Goal: Contribute content

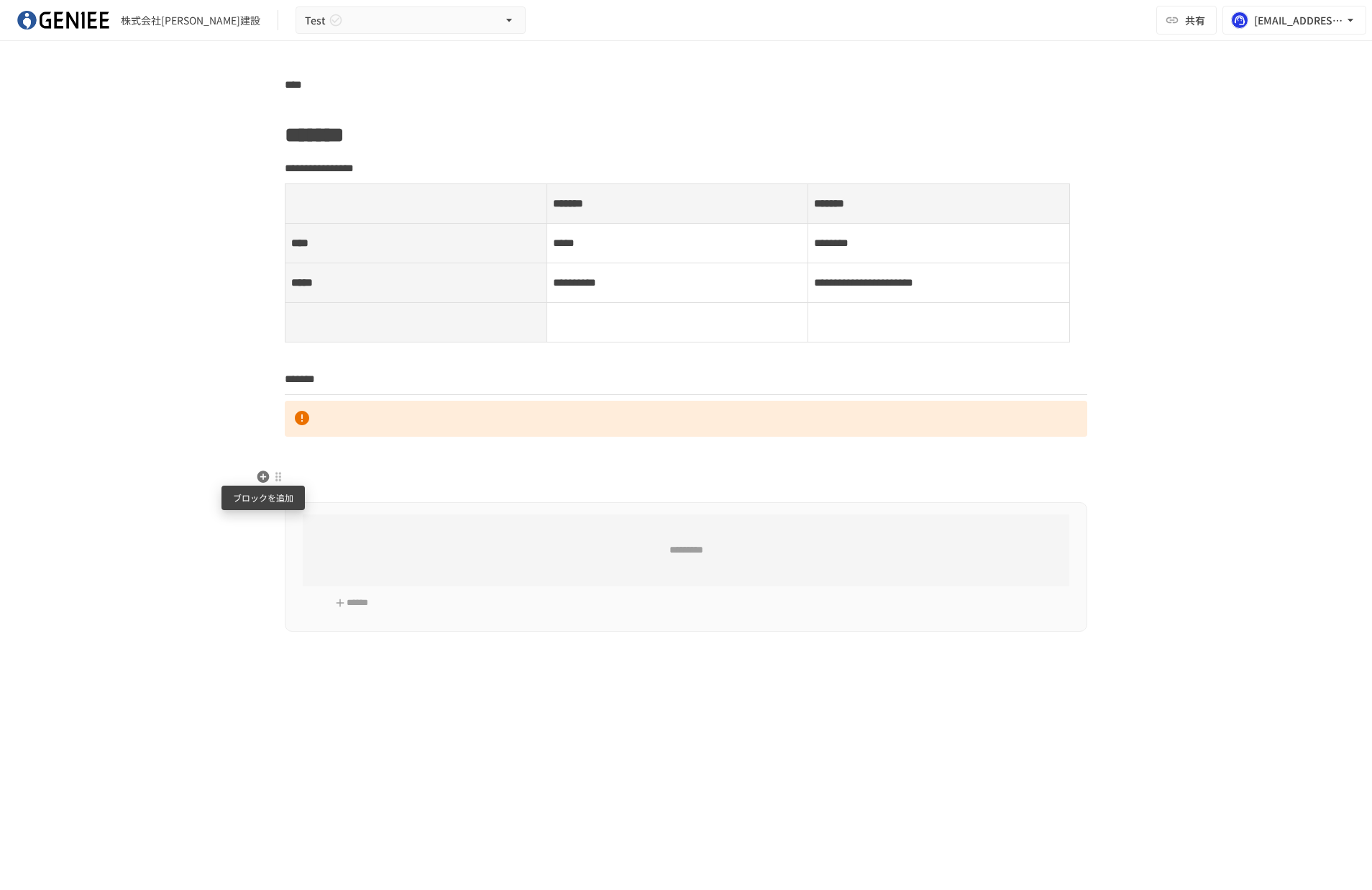
click at [263, 471] on icon "button" at bounding box center [263, 477] width 14 height 14
click at [267, 477] on icon "button" at bounding box center [264, 477] width 12 height 12
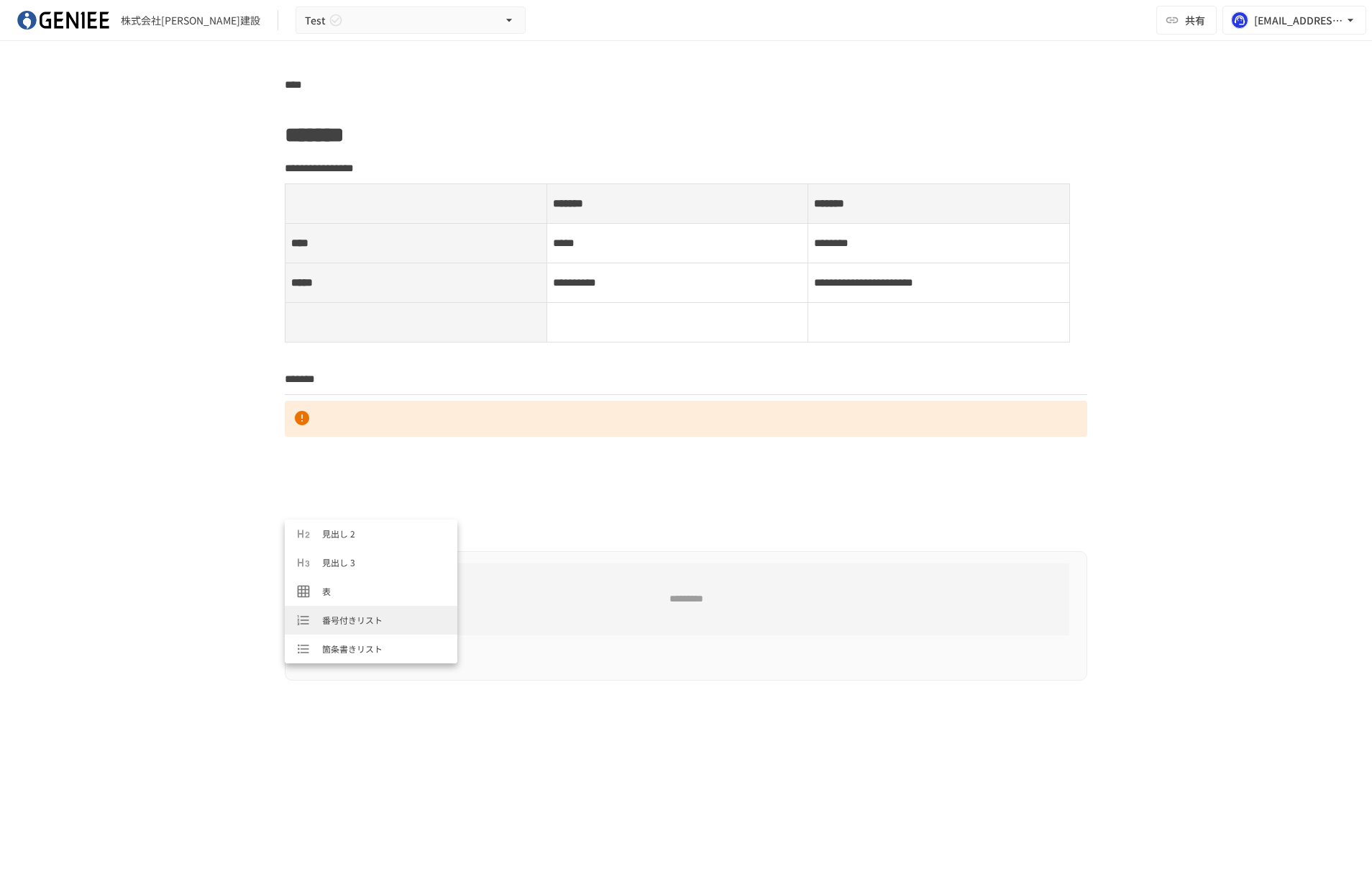
scroll to position [72, 0]
click at [353, 496] on div "**********" at bounding box center [685, 422] width 877 height 693
click at [334, 513] on p at bounding box center [685, 510] width 803 height 19
click at [270, 514] on icon "button" at bounding box center [263, 509] width 14 height 14
click at [338, 537] on span "テキスト" at bounding box center [384, 533] width 123 height 14
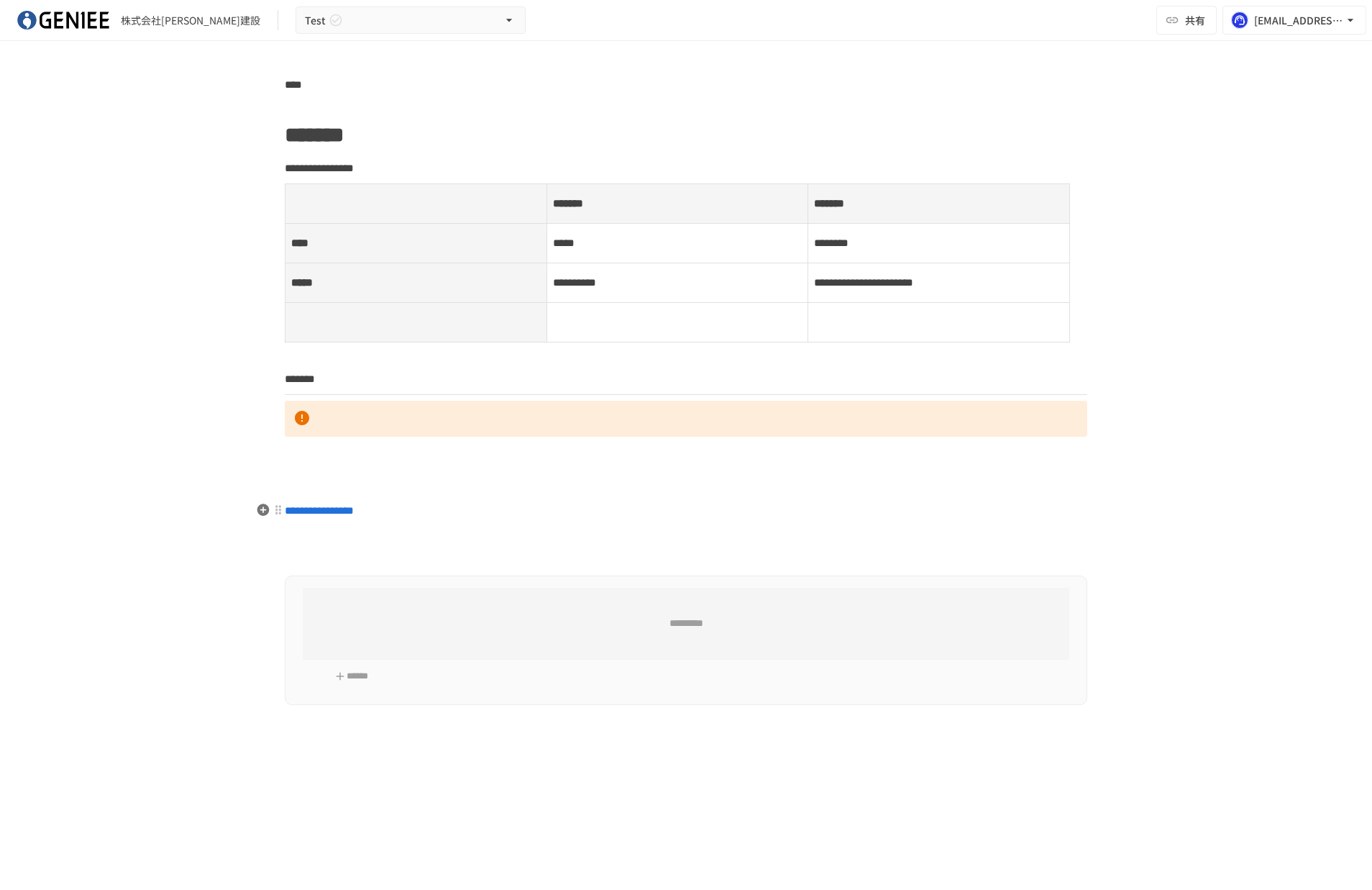
click at [0, 0] on div "**********" at bounding box center [686, 429] width 1372 height 859
click at [386, 512] on p "**********" at bounding box center [685, 510] width 803 height 19
click at [264, 481] on icon "button" at bounding box center [264, 477] width 12 height 12
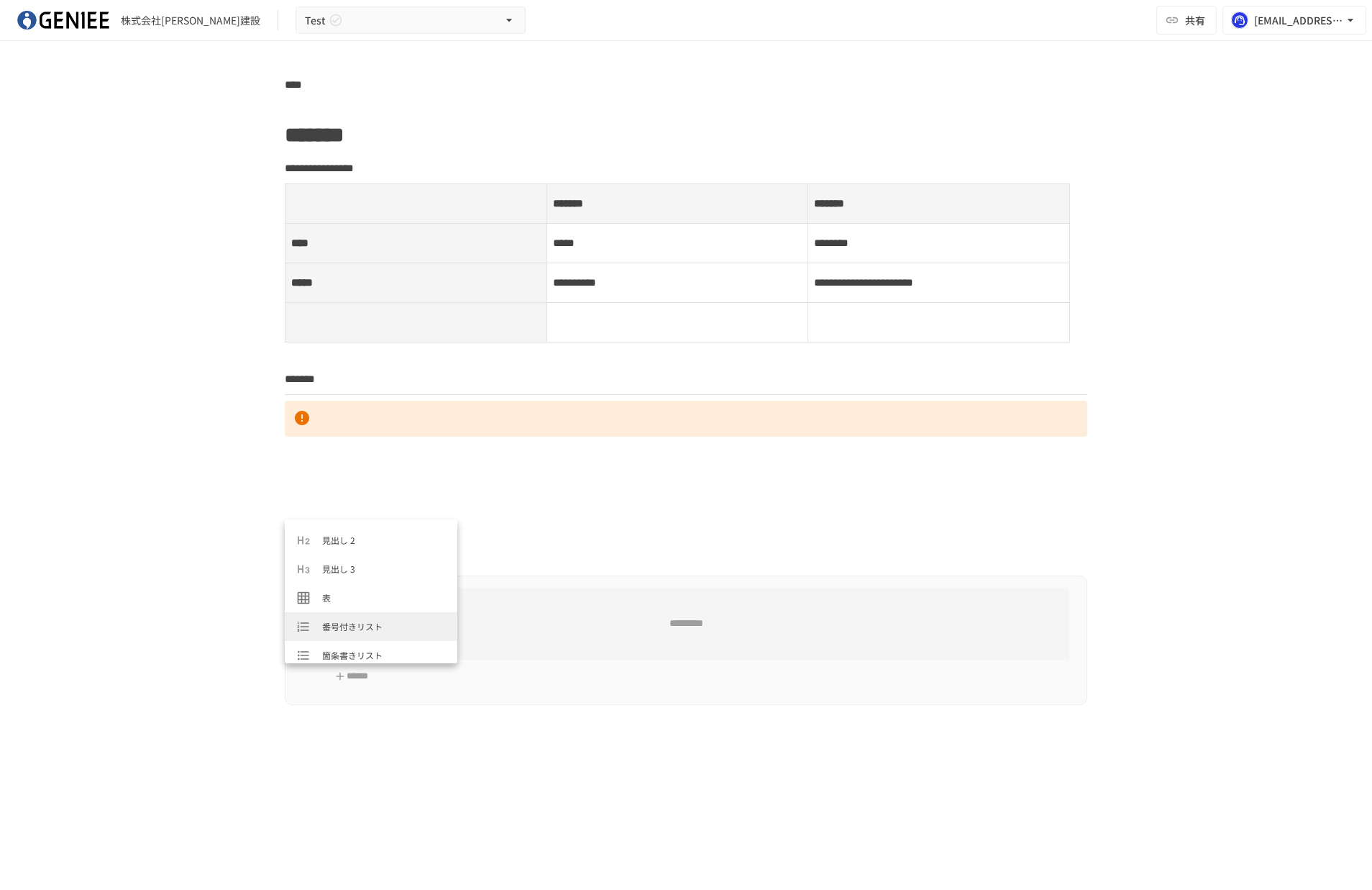
scroll to position [88, 0]
click at [354, 590] on span "番号付きリスト" at bounding box center [384, 590] width 123 height 14
click at [264, 509] on icon "button" at bounding box center [263, 509] width 14 height 14
click at [336, 594] on span "箇条書きリスト" at bounding box center [384, 596] width 123 height 14
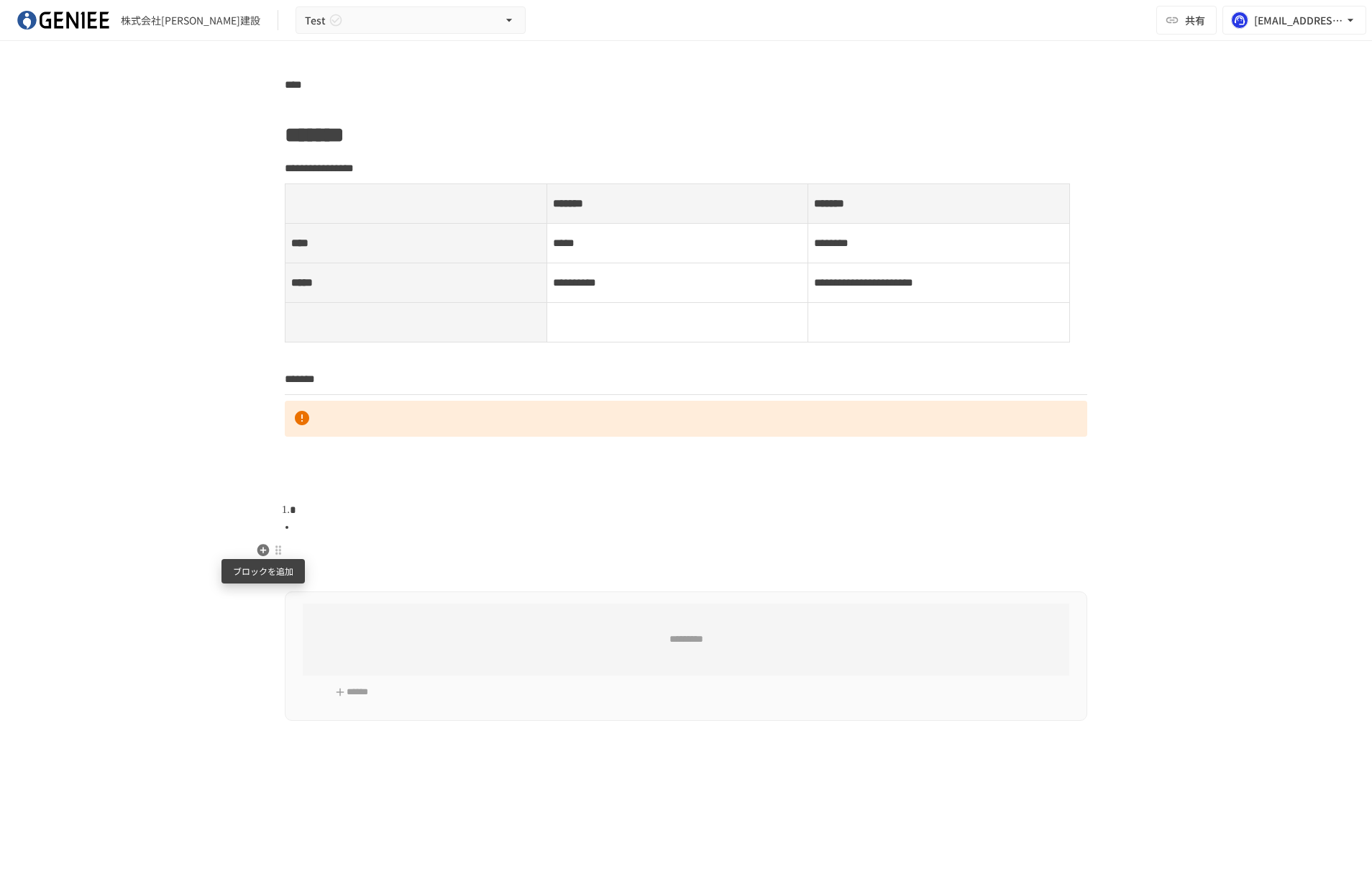
click at [264, 554] on icon "button" at bounding box center [264, 550] width 12 height 12
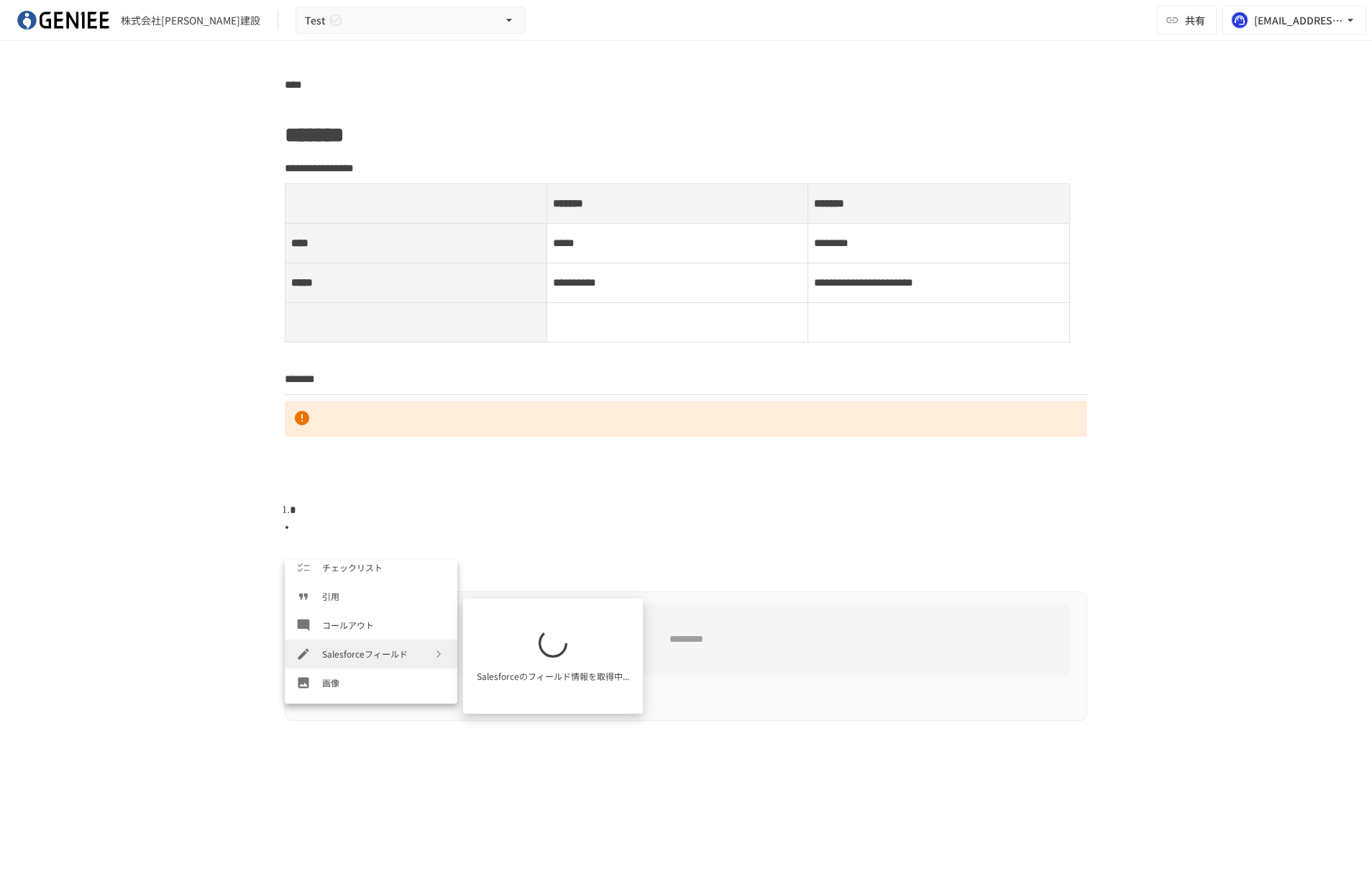
scroll to position [209, 0]
click at [335, 602] on span "引用" at bounding box center [384, 596] width 123 height 14
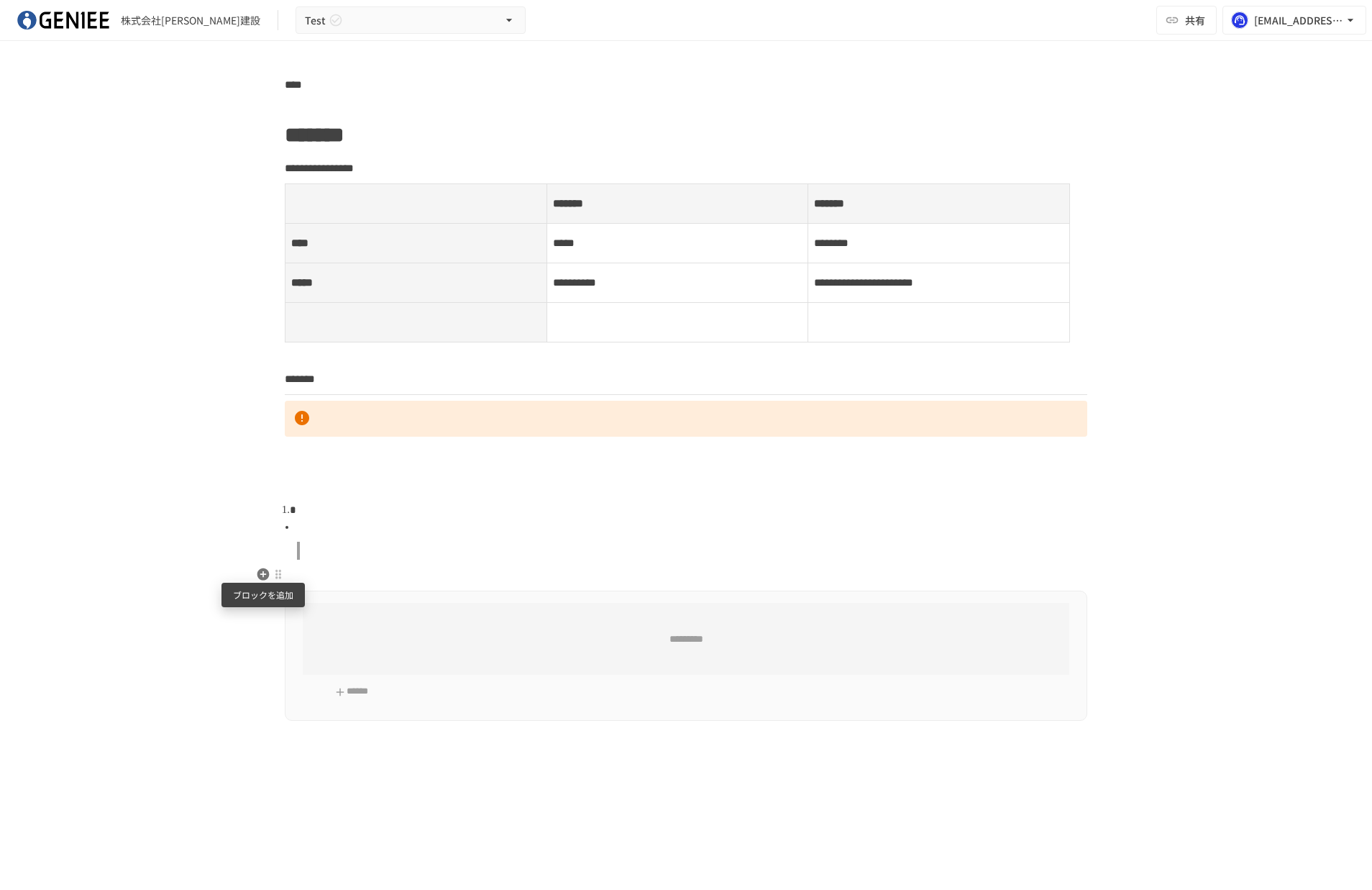
click at [265, 577] on icon "button" at bounding box center [264, 574] width 12 height 12
click at [264, 526] on icon "button" at bounding box center [263, 527] width 14 height 14
click at [268, 551] on icon "button" at bounding box center [264, 550] width 12 height 12
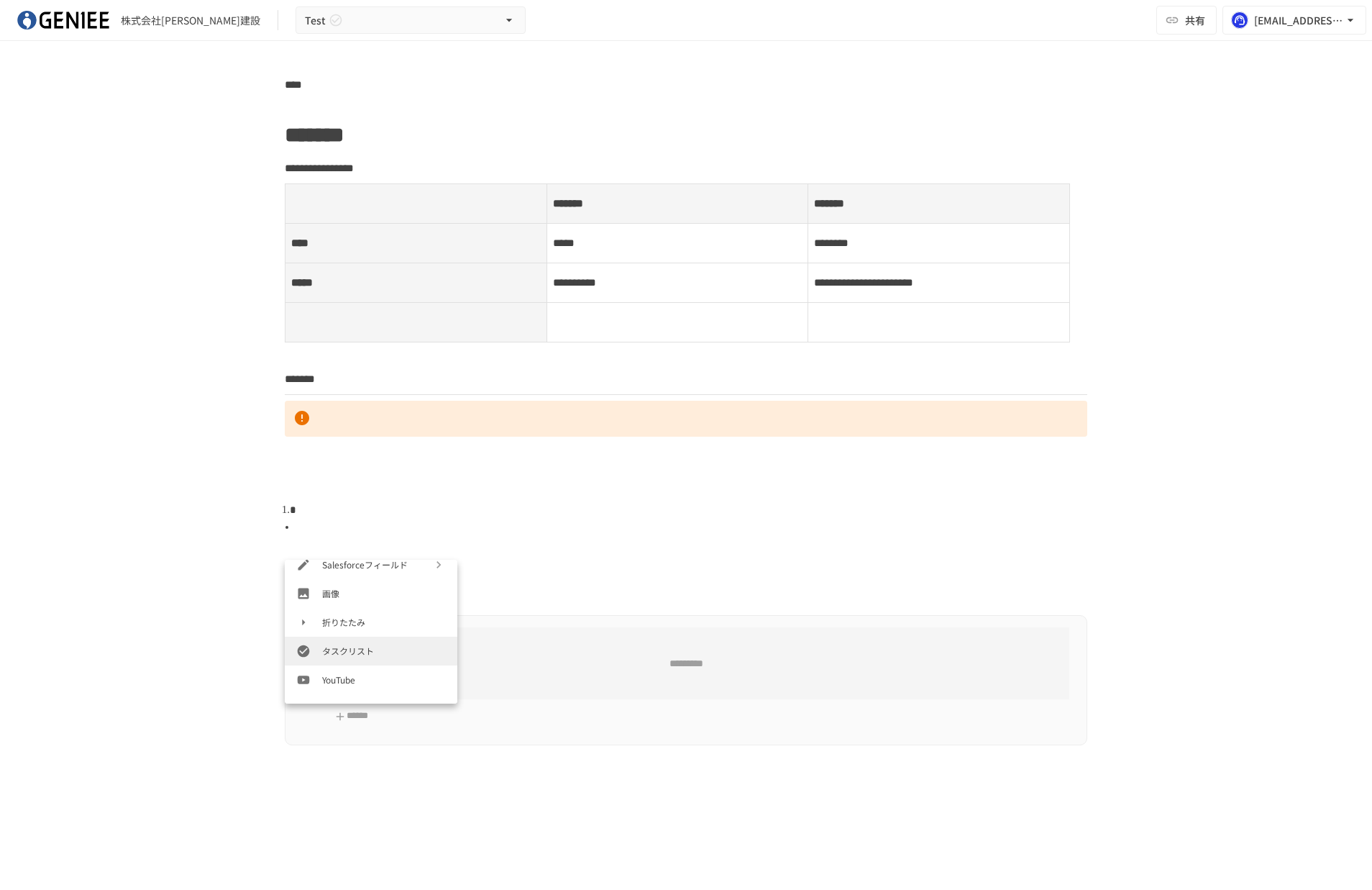
scroll to position [298, 0]
click at [264, 576] on icon "button" at bounding box center [264, 575] width 12 height 12
click at [468, 570] on icon "Formatting text color" at bounding box center [470, 569] width 11 height 11
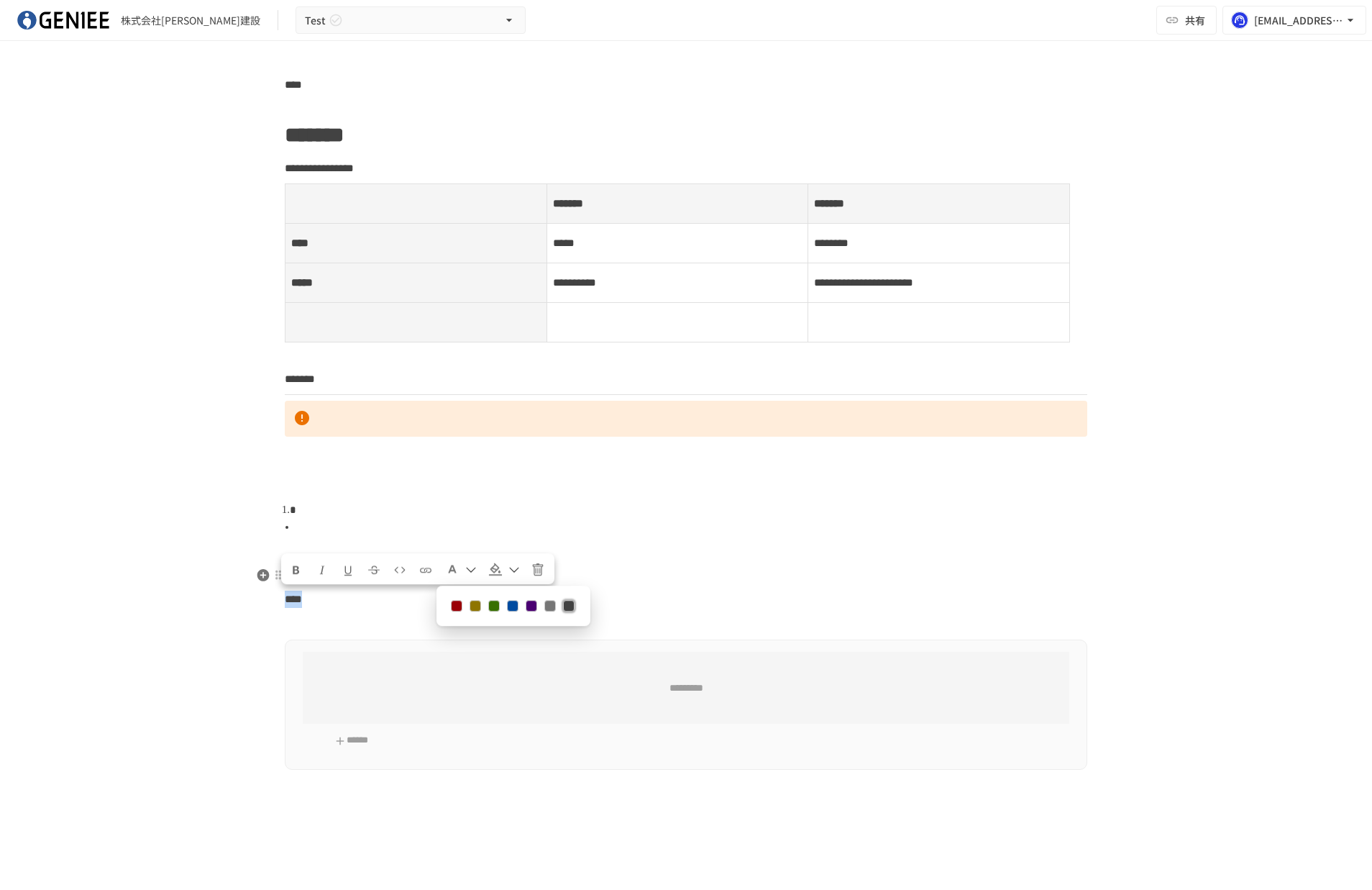
click at [468, 570] on icon "Formatting text color" at bounding box center [470, 569] width 11 height 11
click at [500, 568] on span "Formatting background color" at bounding box center [495, 569] width 14 height 14
click at [531, 564] on icon "Clear all text formatting" at bounding box center [537, 570] width 13 height 13
click at [539, 565] on icon "Clear all text formatting" at bounding box center [537, 570] width 13 height 13
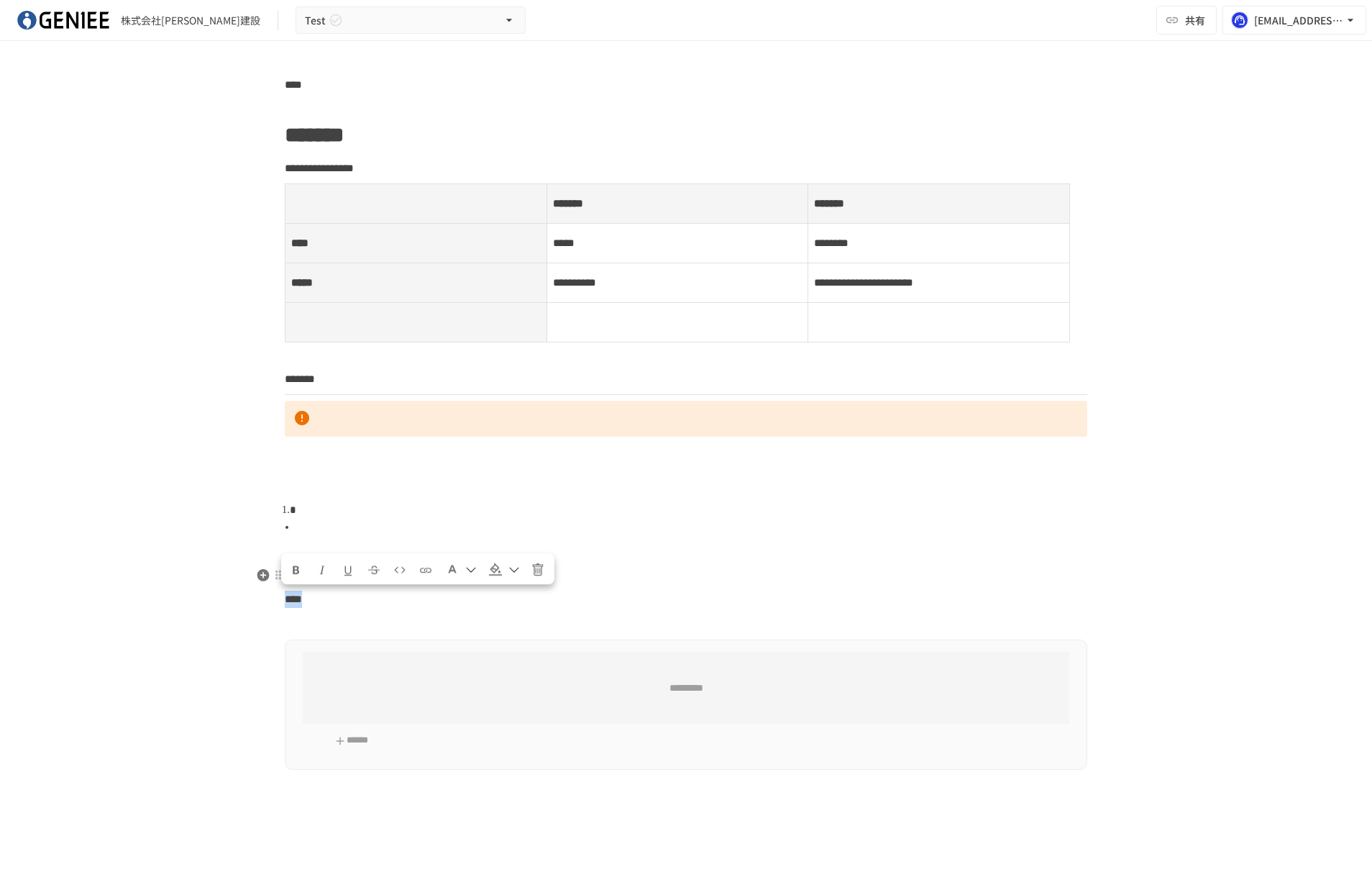
click at [514, 572] on icon "Formatting background color" at bounding box center [514, 569] width 11 height 11
click at [471, 570] on icon "Formatting text color" at bounding box center [470, 569] width 11 height 11
click at [515, 571] on icon "Formatting background color" at bounding box center [514, 569] width 11 height 11
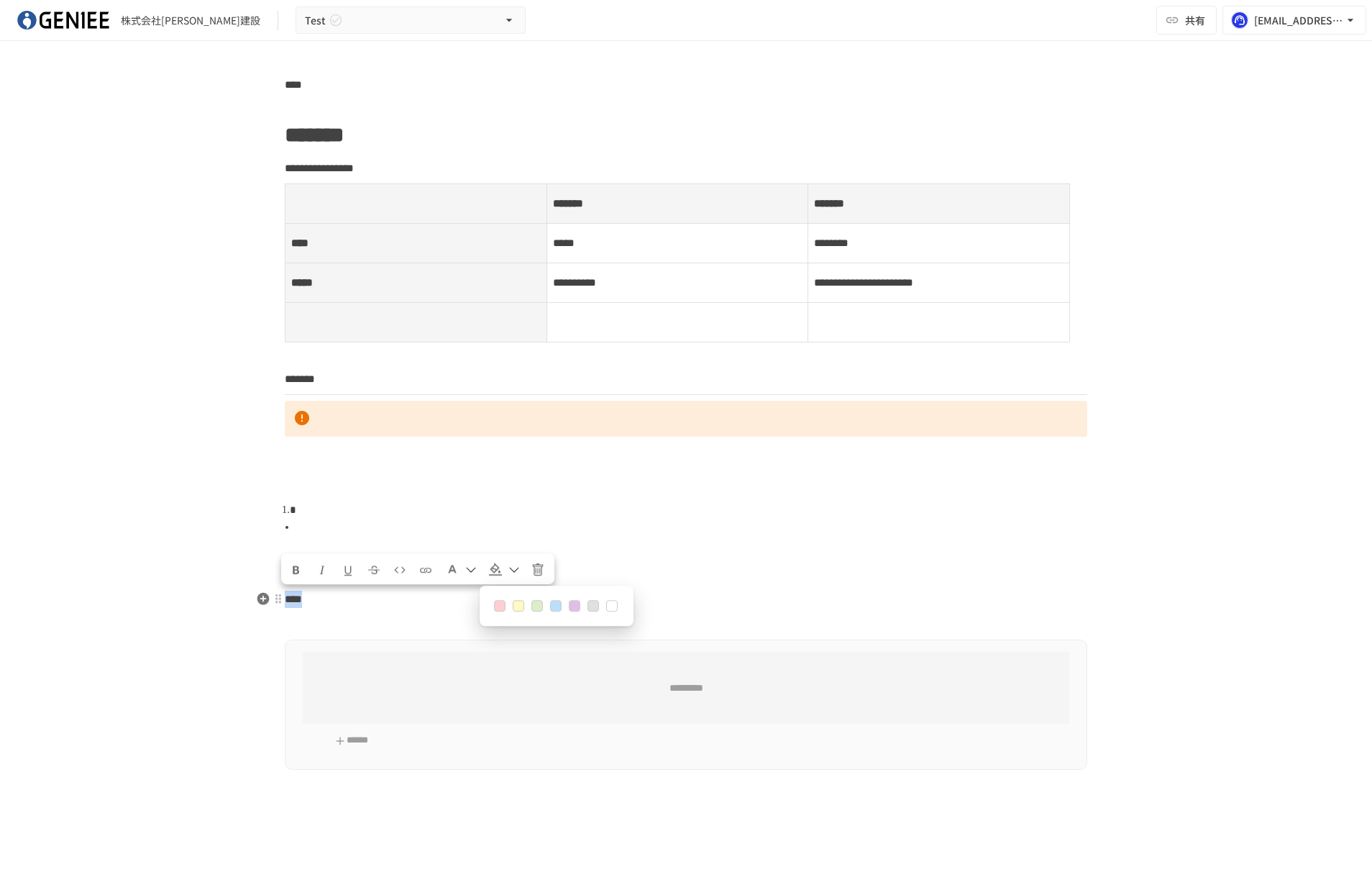
click at [515, 608] on button at bounding box center [518, 606] width 11 height 11
click at [466, 648] on div "********* ******" at bounding box center [685, 704] width 803 height 130
click at [348, 574] on blockquote at bounding box center [692, 575] width 790 height 19
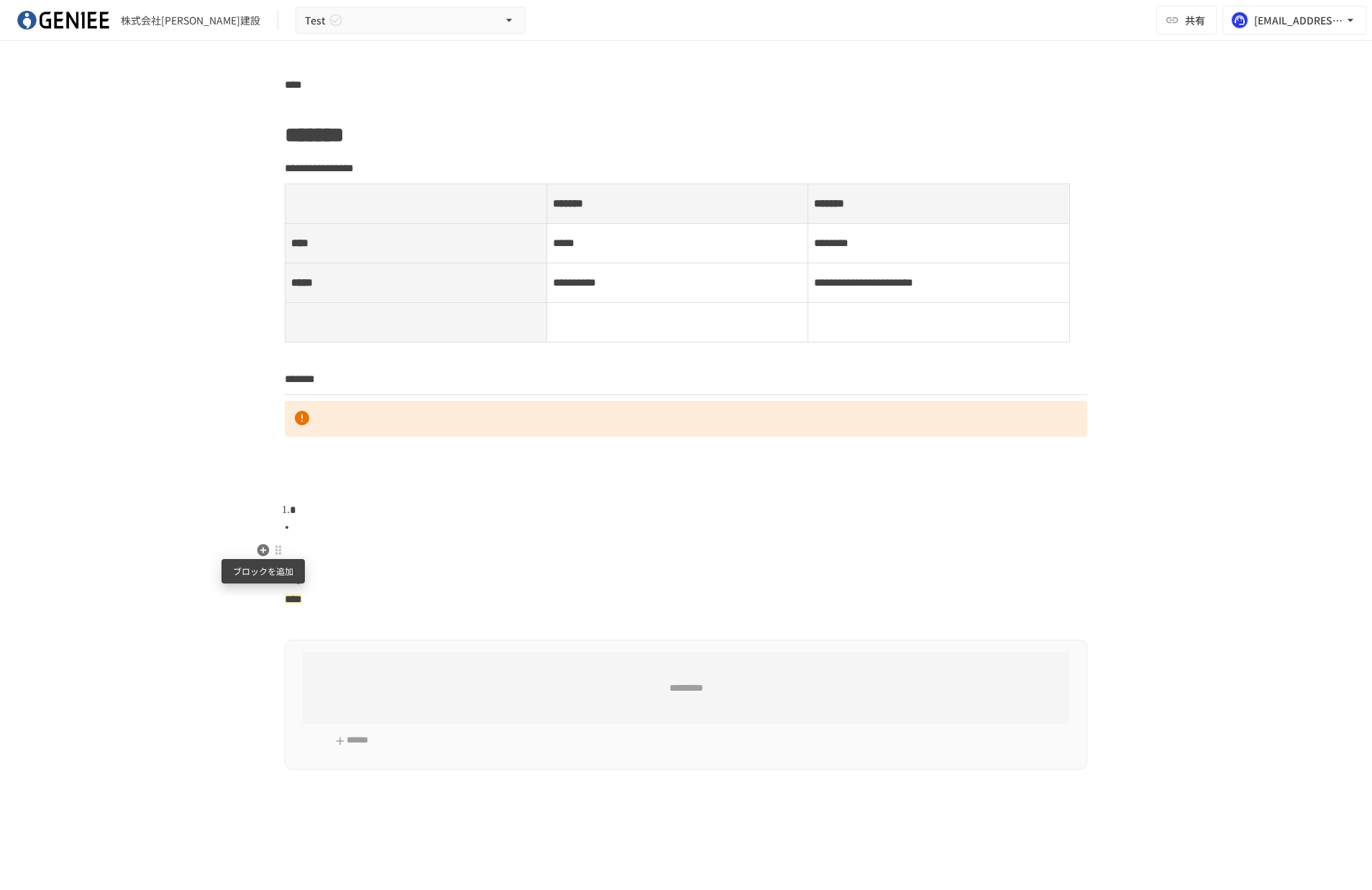
click at [268, 551] on icon "button" at bounding box center [264, 550] width 12 height 12
click at [322, 598] on span "見出し 1" at bounding box center [384, 602] width 123 height 14
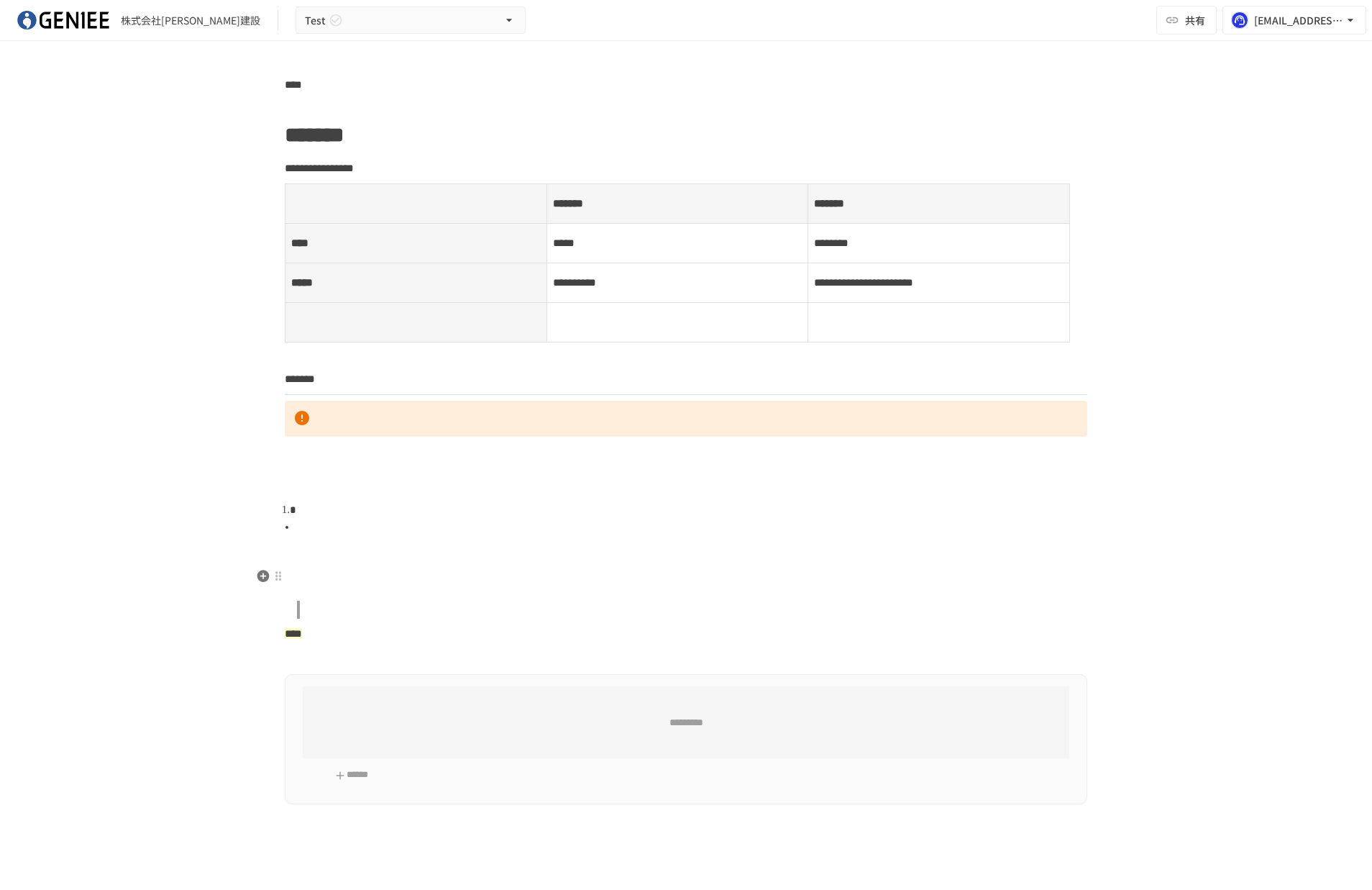
click at [290, 577] on h1 at bounding box center [685, 577] width 803 height 36
click at [310, 573] on h1 at bounding box center [685, 577] width 803 height 36
click at [347, 542] on icon "Format text to underlined" at bounding box center [348, 539] width 13 height 13
click at [428, 538] on icon "Insert link" at bounding box center [425, 539] width 13 height 13
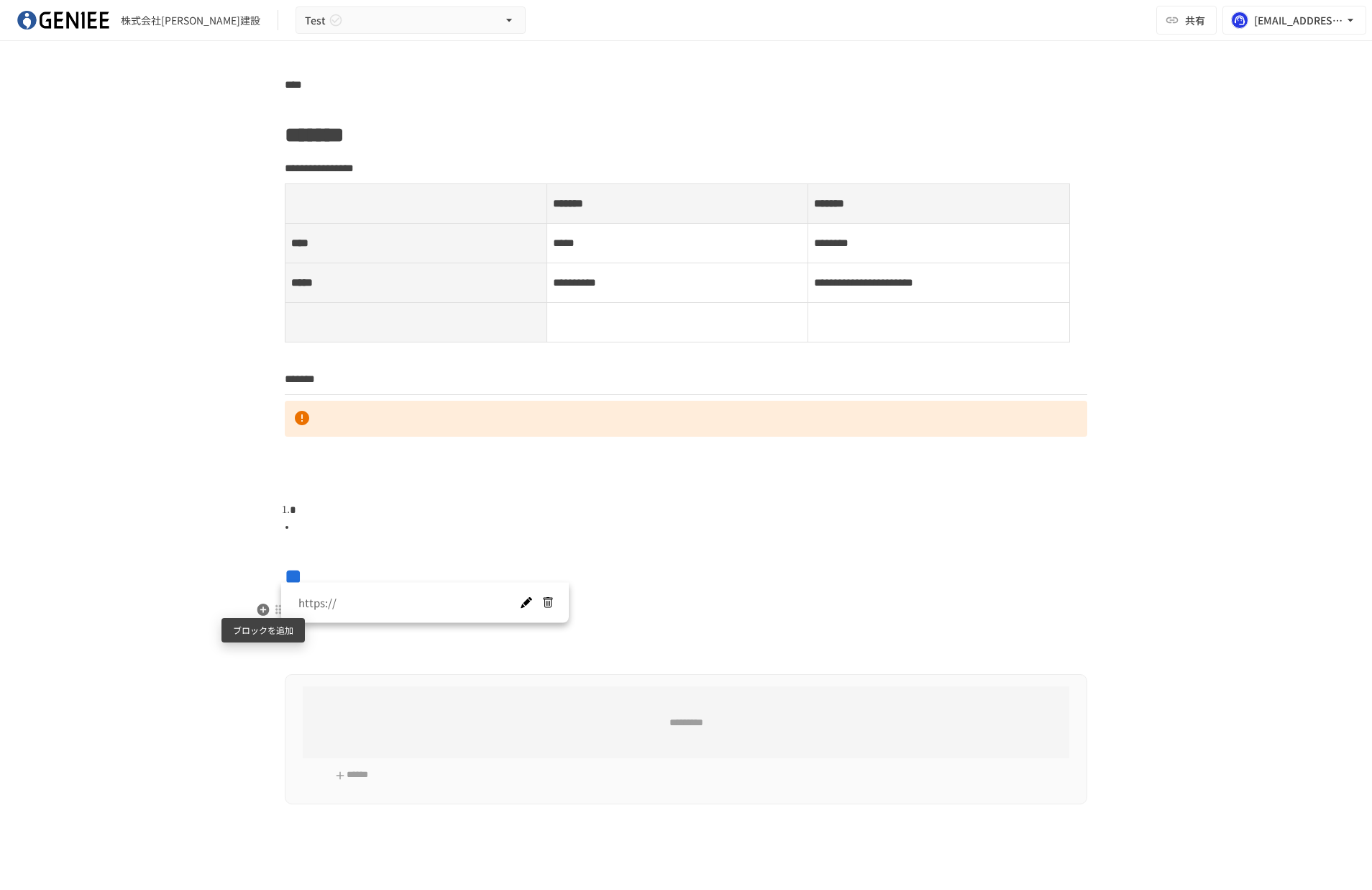
click at [268, 607] on icon "button" at bounding box center [263, 609] width 14 height 14
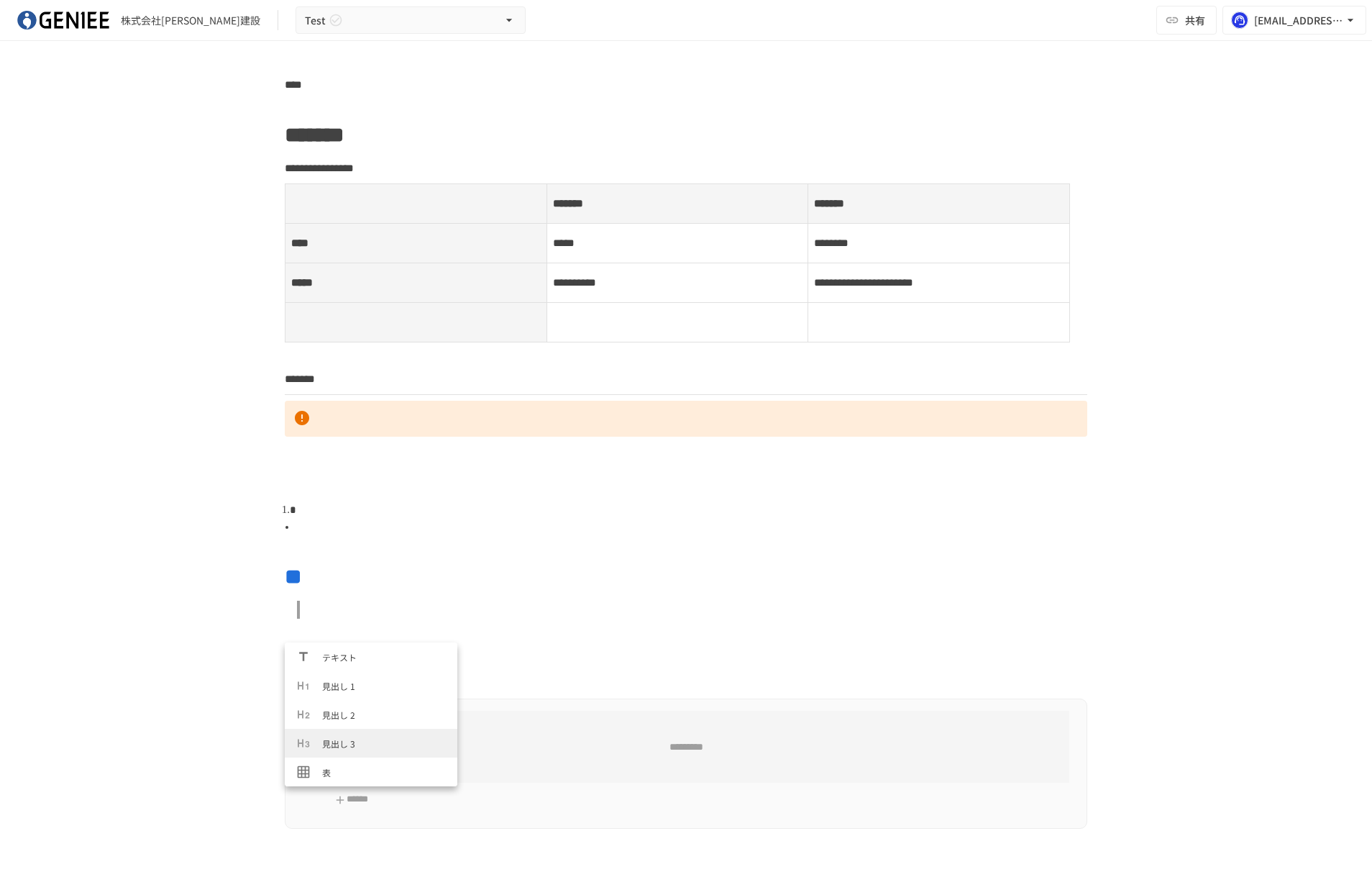
scroll to position [66, 0]
click at [335, 757] on span "箇条書きリスト" at bounding box center [384, 763] width 123 height 14
click at [317, 638] on li "***" at bounding box center [691, 633] width 790 height 18
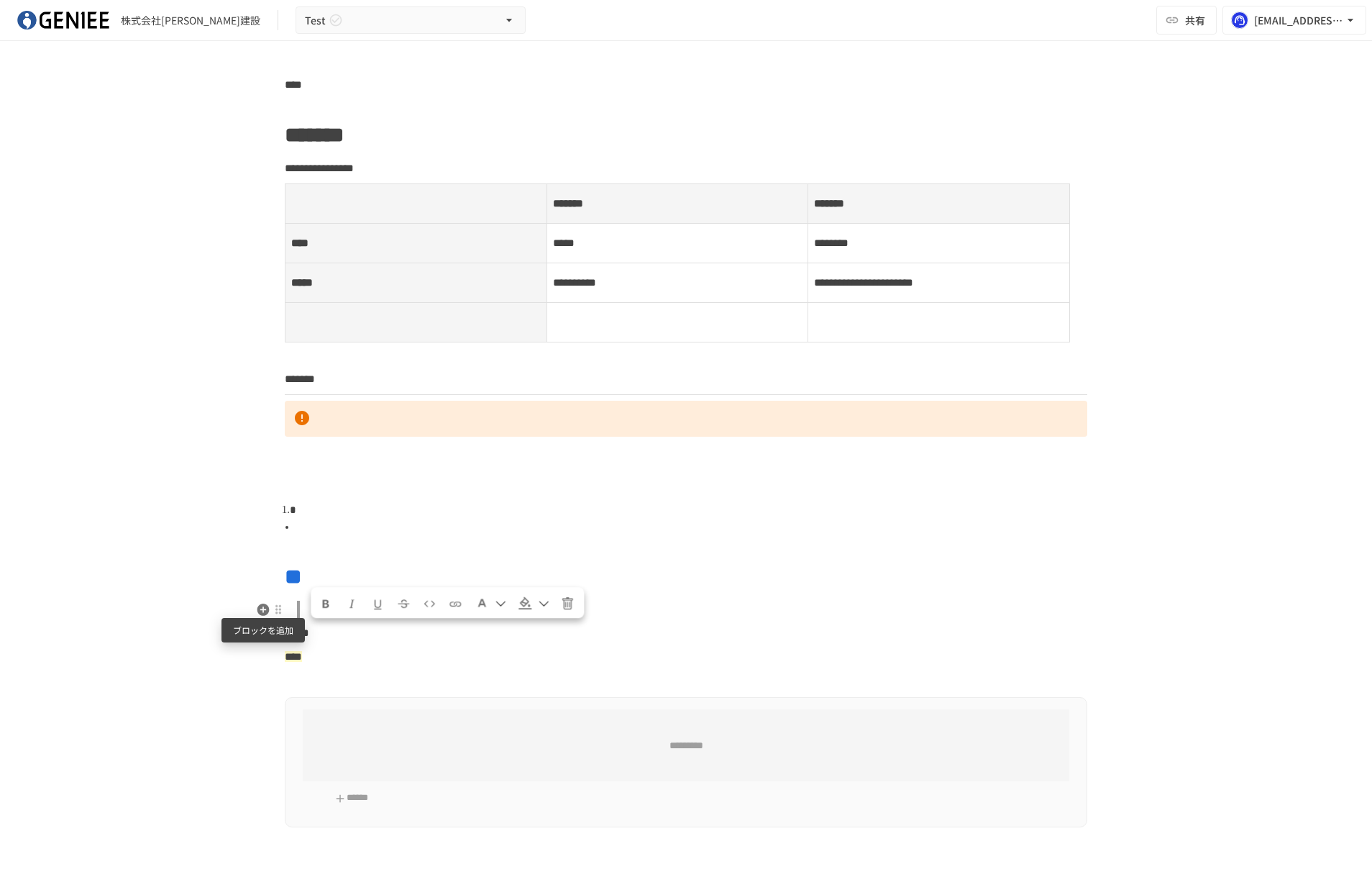
click at [264, 612] on icon "button" at bounding box center [264, 609] width 12 height 12
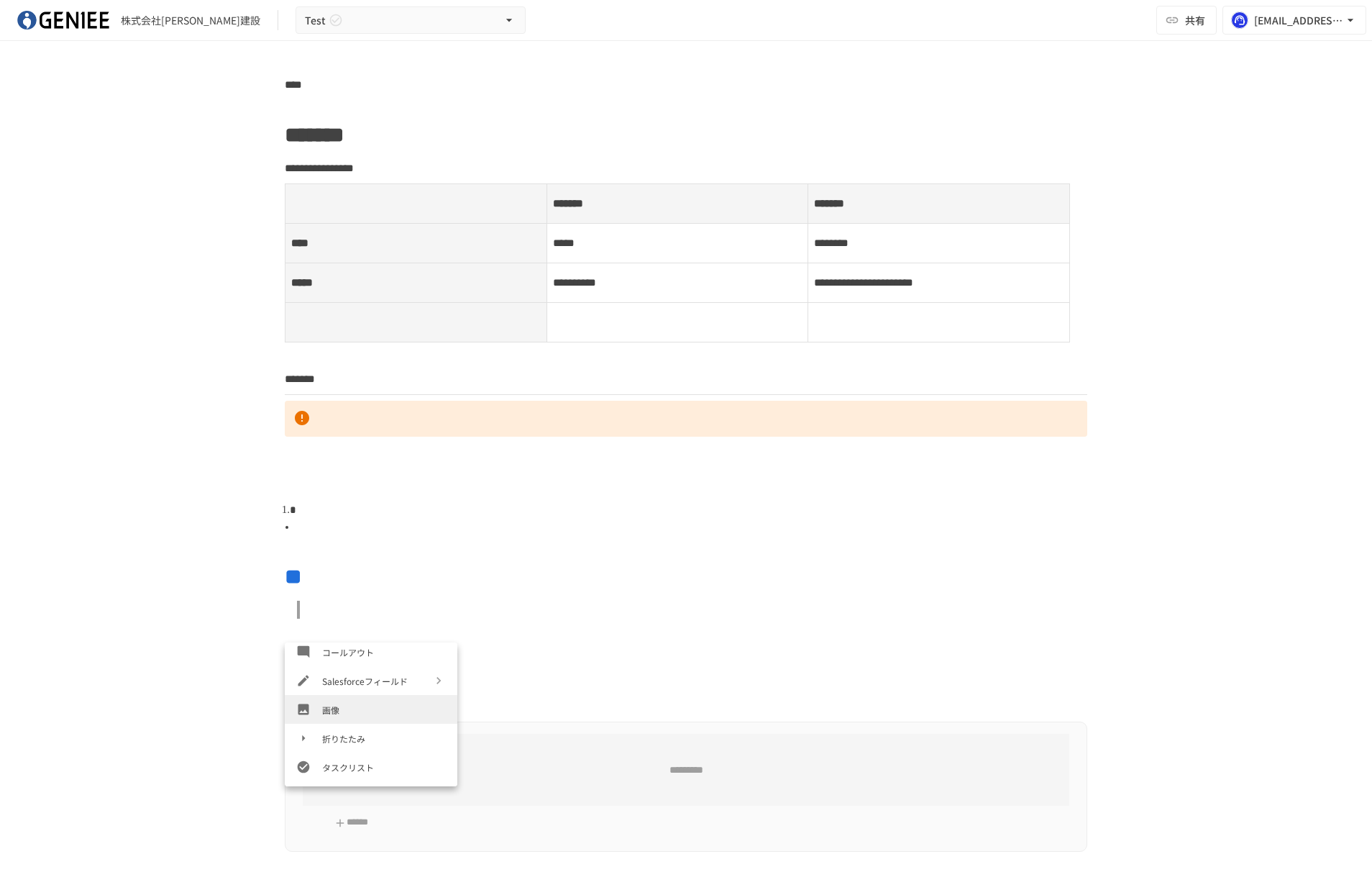
scroll to position [265, 0]
click at [336, 707] on span "画像" at bounding box center [384, 709] width 123 height 14
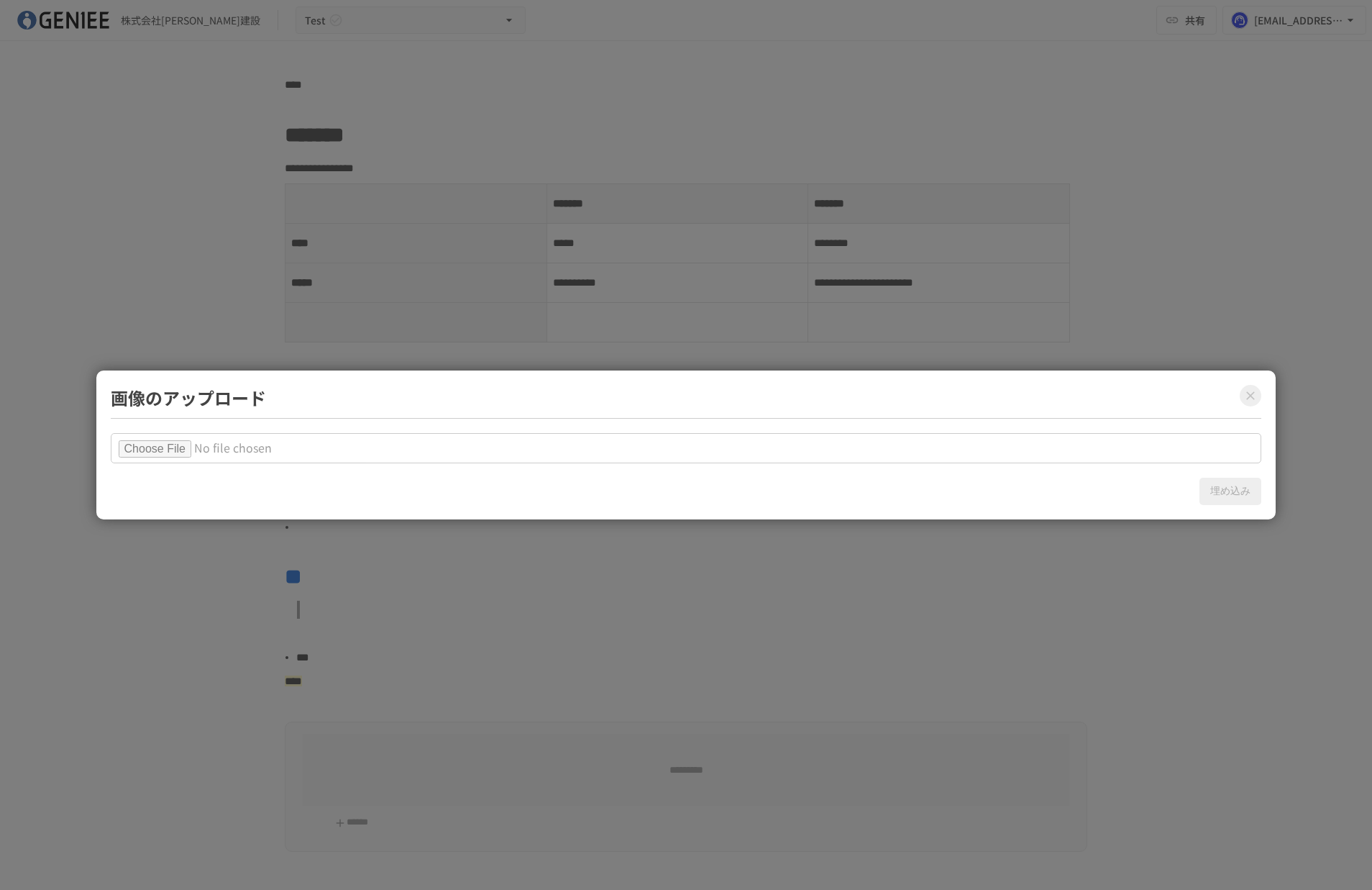
click at [187, 442] on input "file" at bounding box center [686, 448] width 1151 height 31
type input "**********"
click at [1231, 498] on button "埋め込み" at bounding box center [1229, 491] width 62 height 27
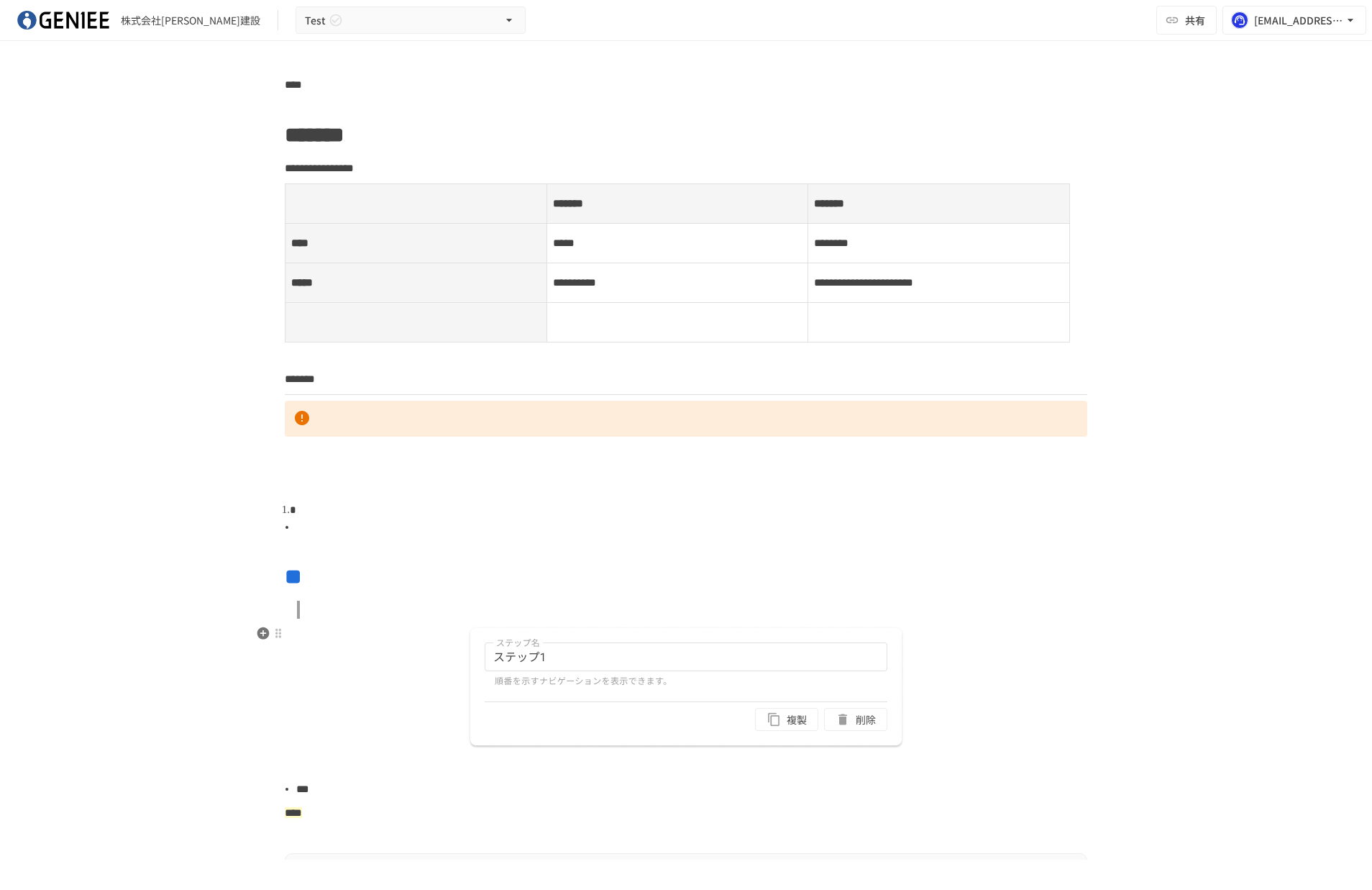
scroll to position [82, 0]
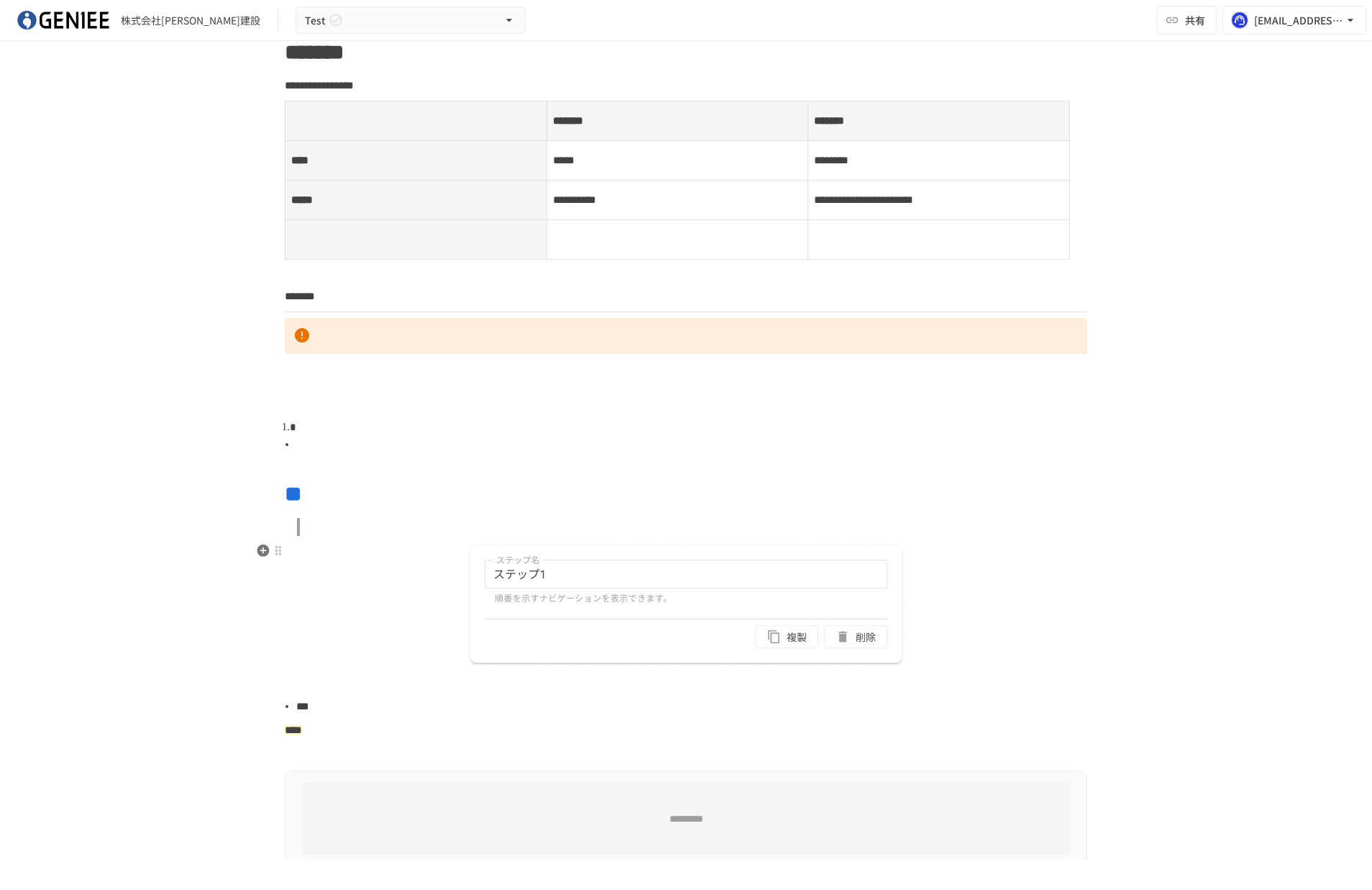
click at [537, 600] on img at bounding box center [685, 604] width 438 height 124
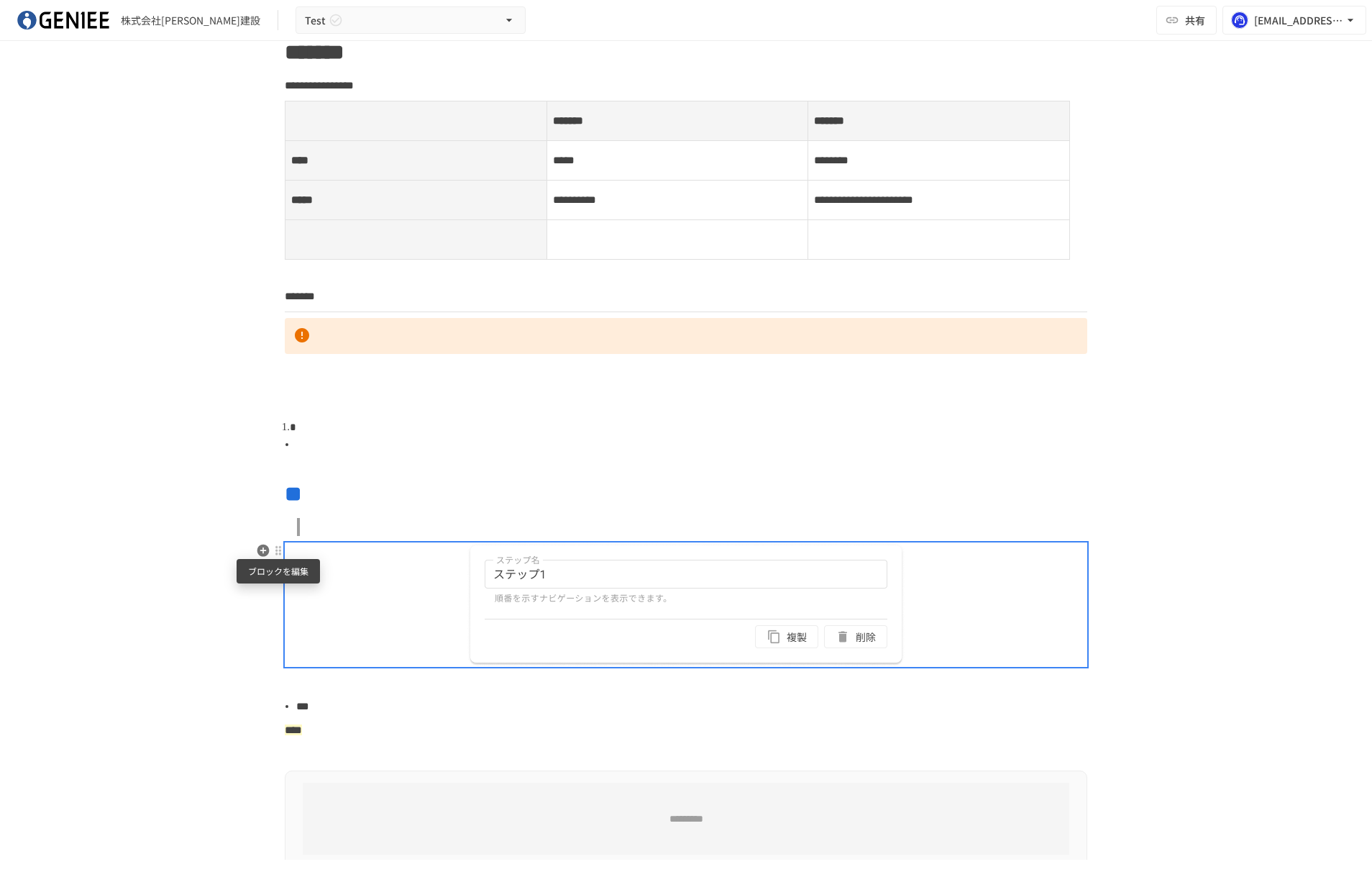
click at [280, 551] on div at bounding box center [277, 550] width 11 height 11
click at [464, 622] on li "サイズ" at bounding box center [380, 631] width 216 height 29
click at [541, 602] on li "大" at bounding box center [601, 617] width 216 height 29
click at [531, 592] on span "最大" at bounding box center [614, 588] width 167 height 14
click at [529, 646] on div at bounding box center [518, 646] width 26 height 14
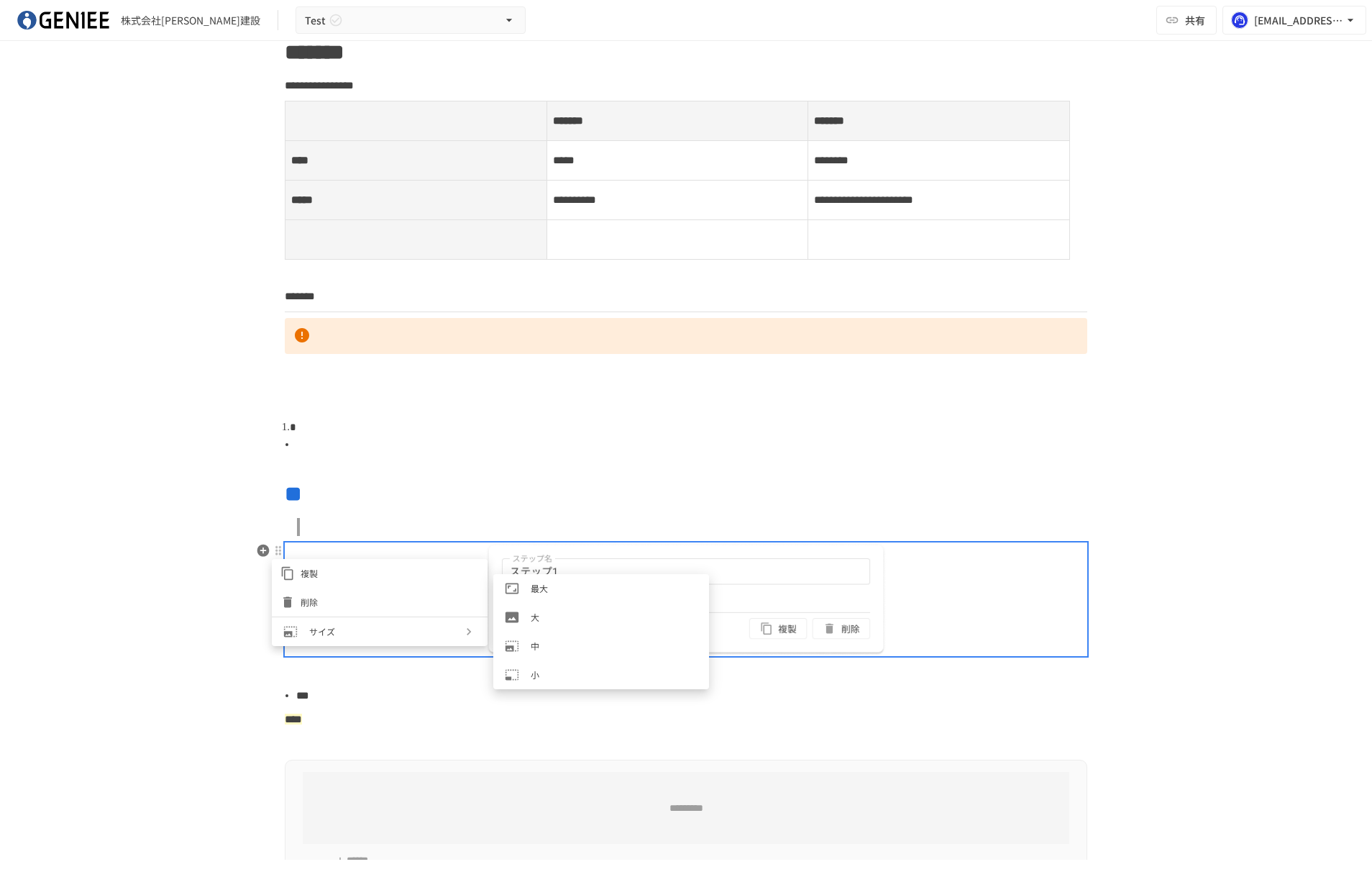
click at [525, 666] on li "小" at bounding box center [601, 675] width 216 height 29
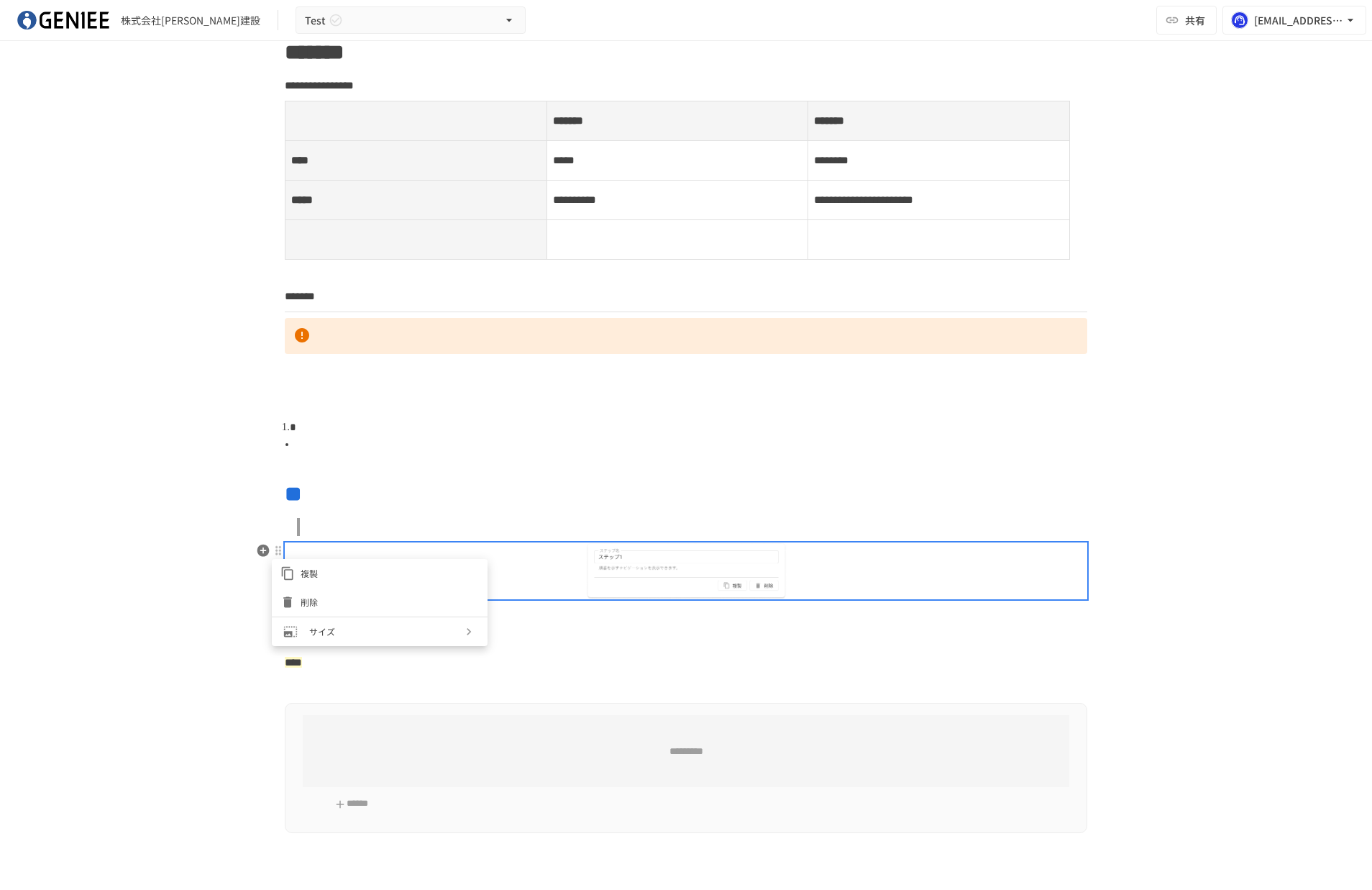
click at [265, 548] on div at bounding box center [686, 445] width 1372 height 890
click at [265, 548] on icon "button" at bounding box center [264, 551] width 12 height 12
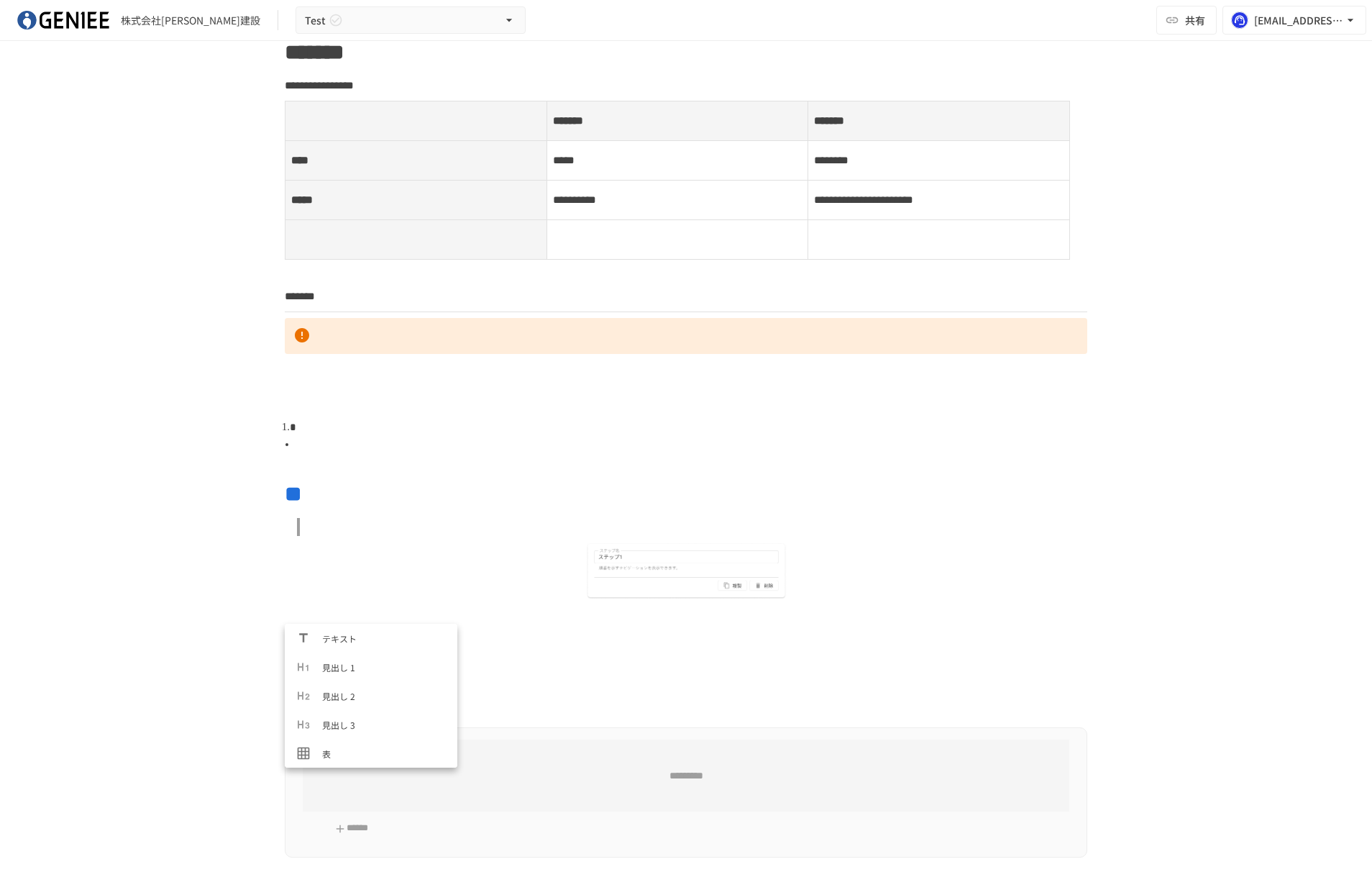
scroll to position [518, 0]
click at [322, 749] on span "区切り線" at bounding box center [384, 753] width 123 height 14
click at [320, 625] on div "**********" at bounding box center [685, 485] width 877 height 984
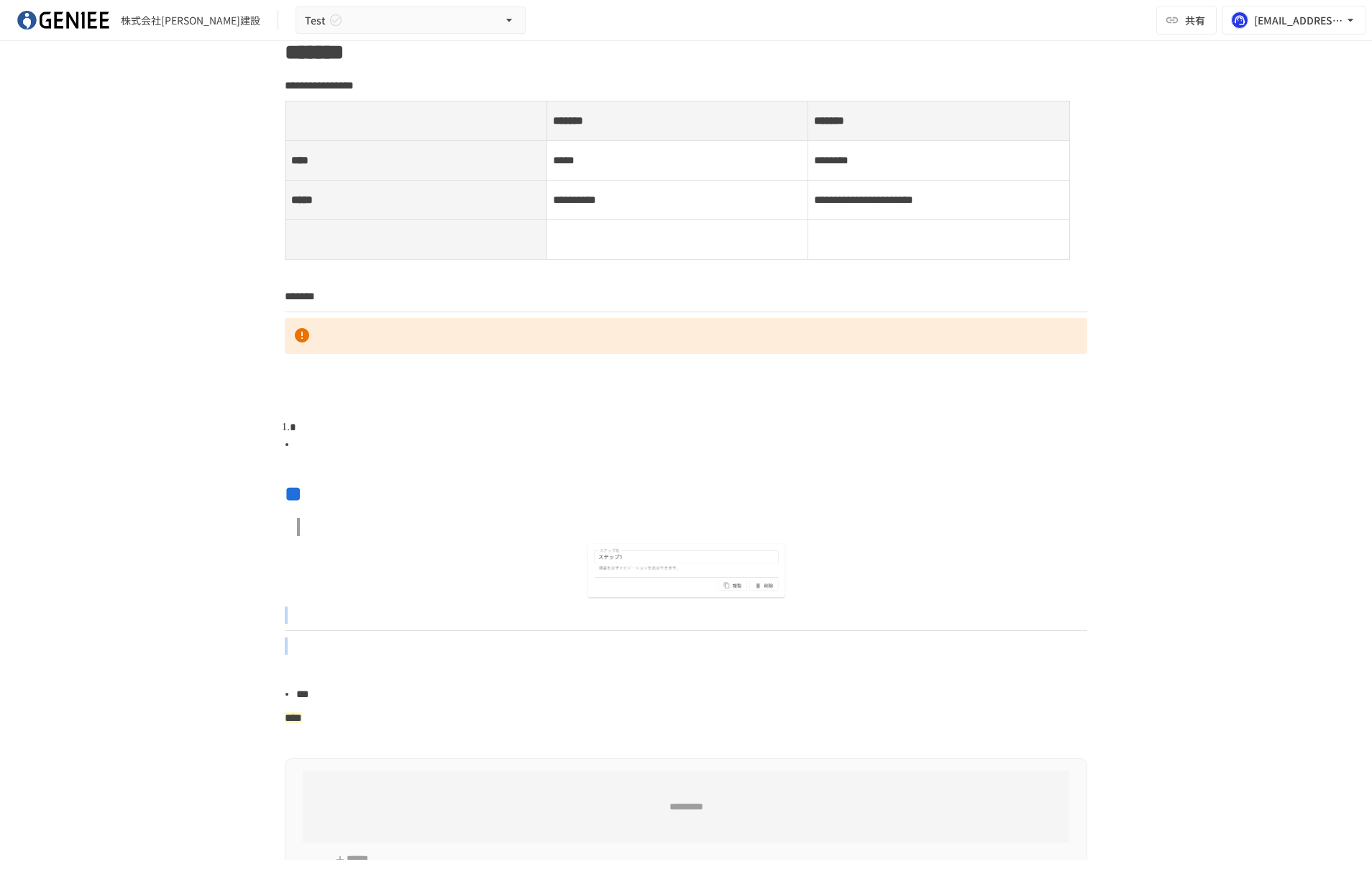
scroll to position [82, 0]
